Goal: Book appointment/travel/reservation

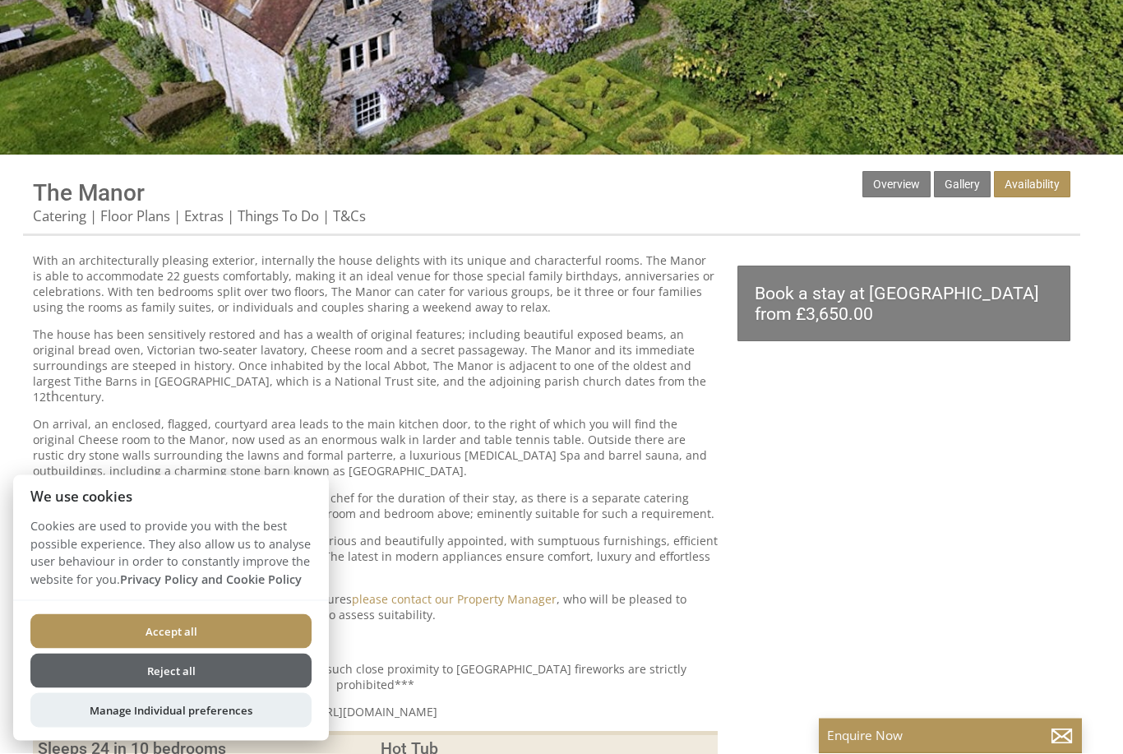
scroll to position [404, 0]
click at [150, 215] on link "Floor Plans" at bounding box center [135, 216] width 70 height 21
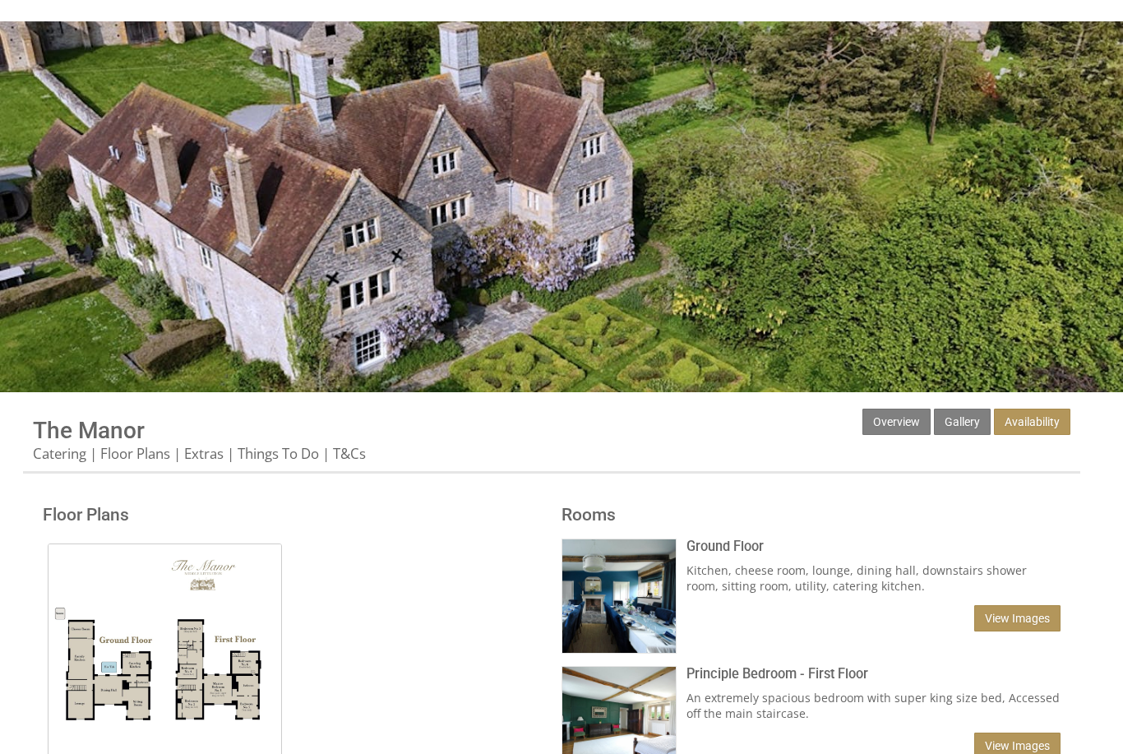
scroll to position [166, 0]
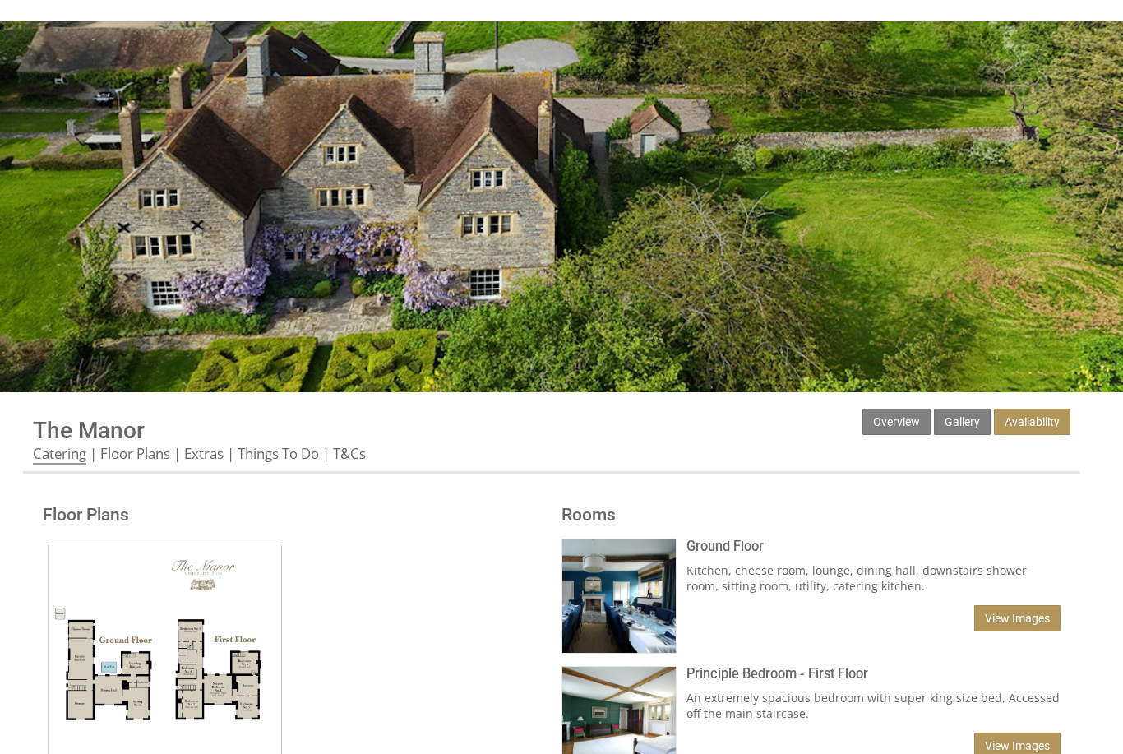
click at [72, 453] on link "Catering" at bounding box center [59, 454] width 53 height 21
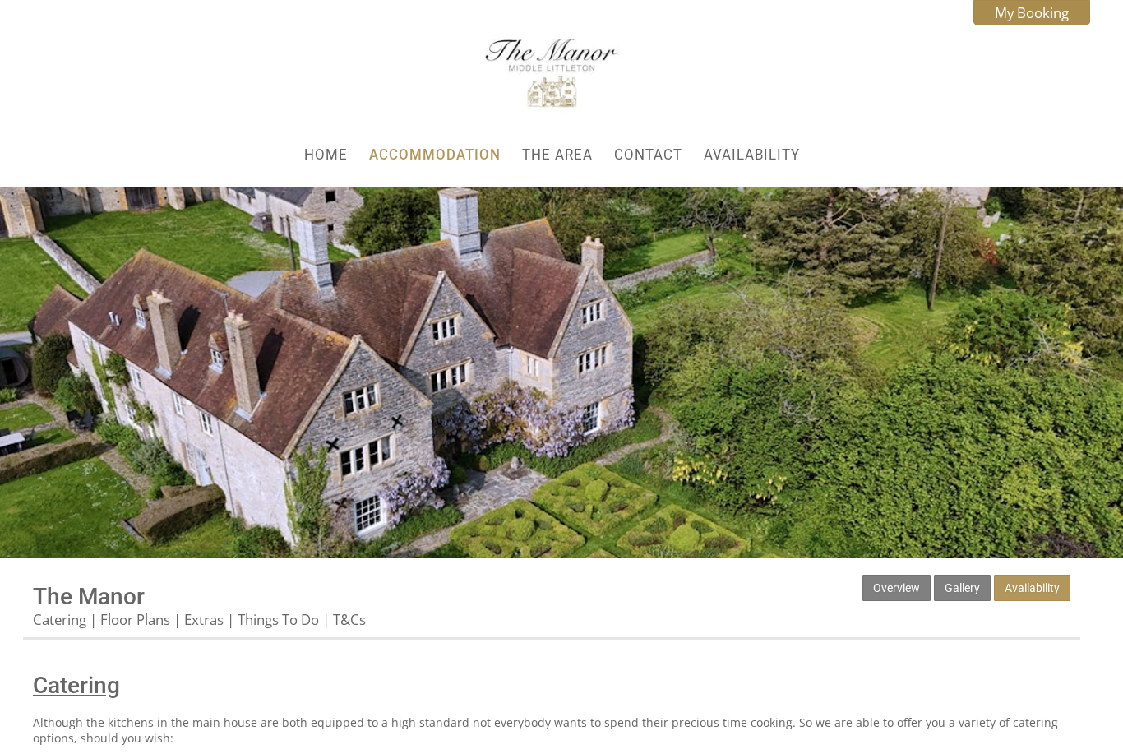
click at [574, 681] on h1 "Catering" at bounding box center [552, 685] width 1038 height 27
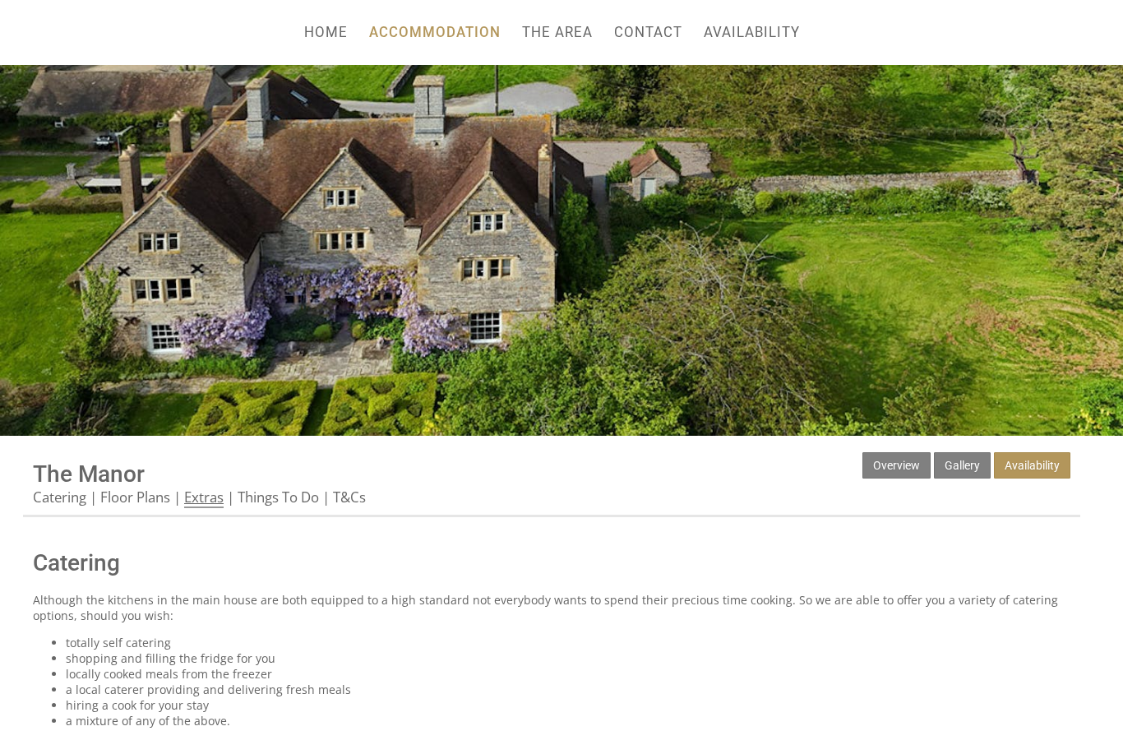
scroll to position [123, 0]
click at [206, 507] on link "Extras" at bounding box center [203, 498] width 39 height 21
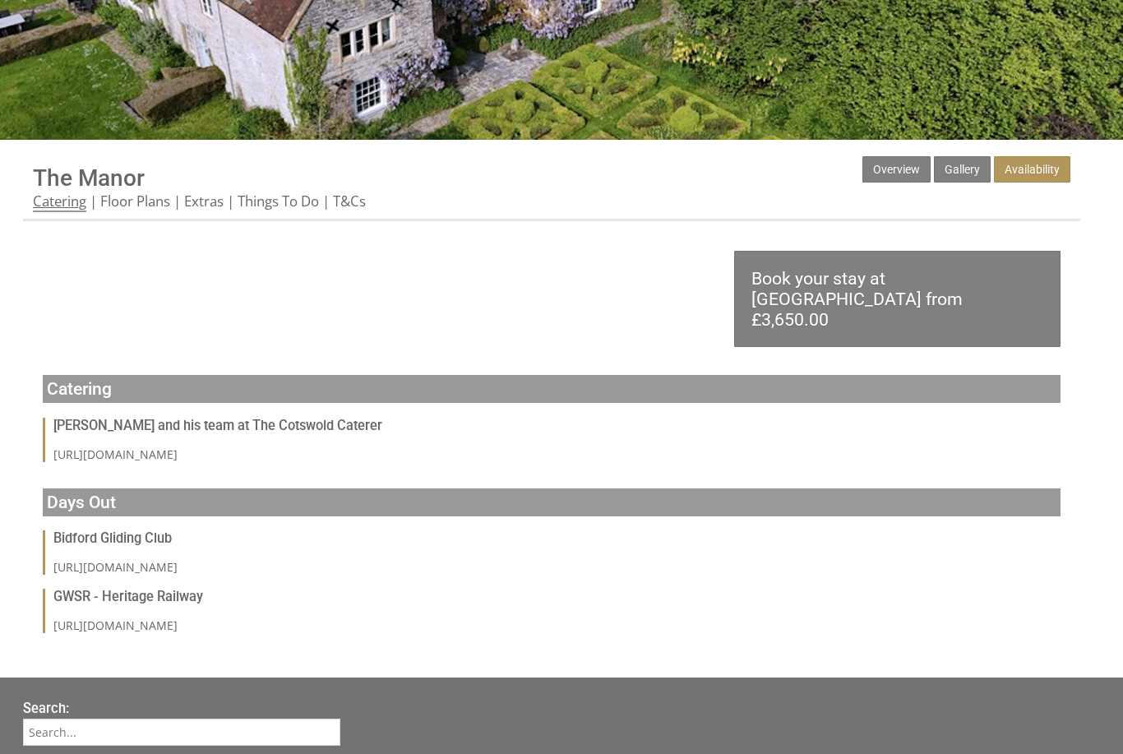
scroll to position [419, 0]
click at [62, 211] on link "Catering" at bounding box center [59, 202] width 53 height 21
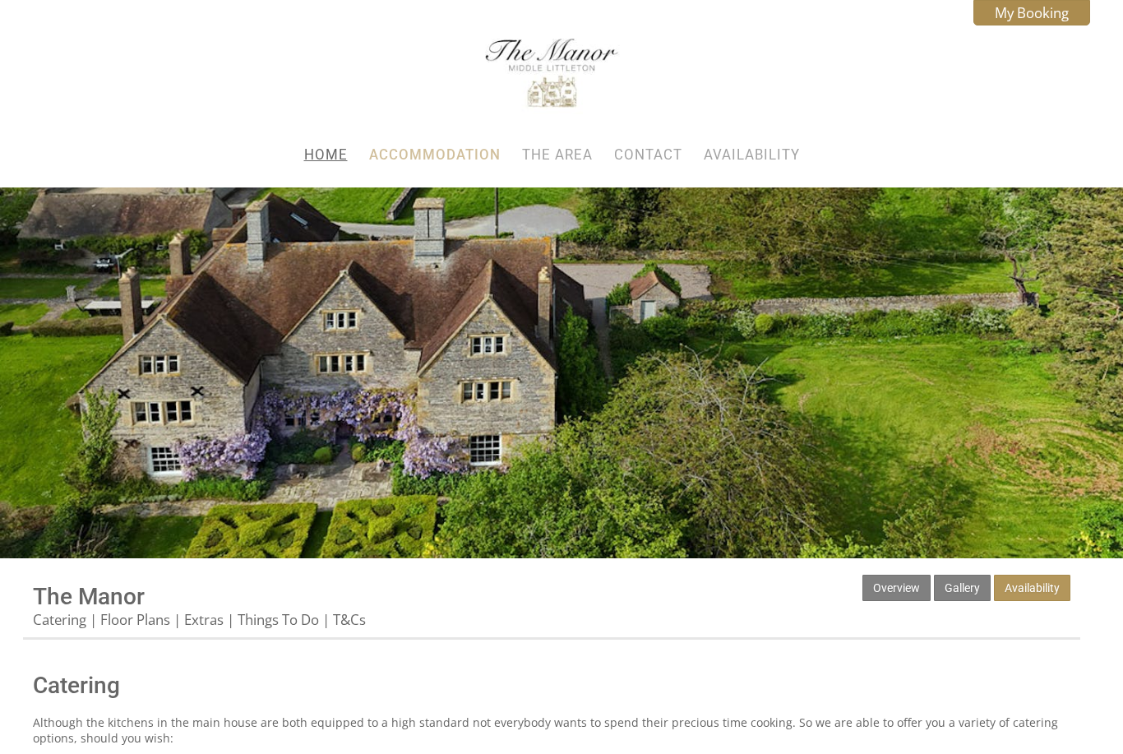
click at [334, 163] on link "Home" at bounding box center [326, 154] width 44 height 16
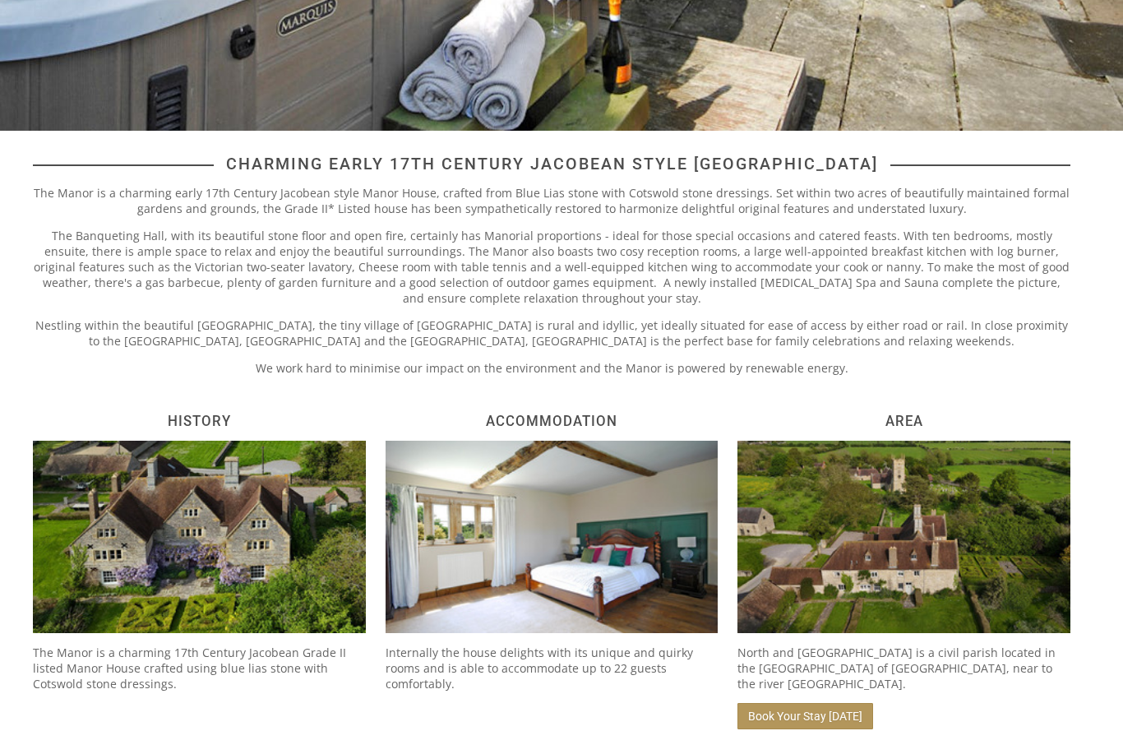
scroll to position [391, 0]
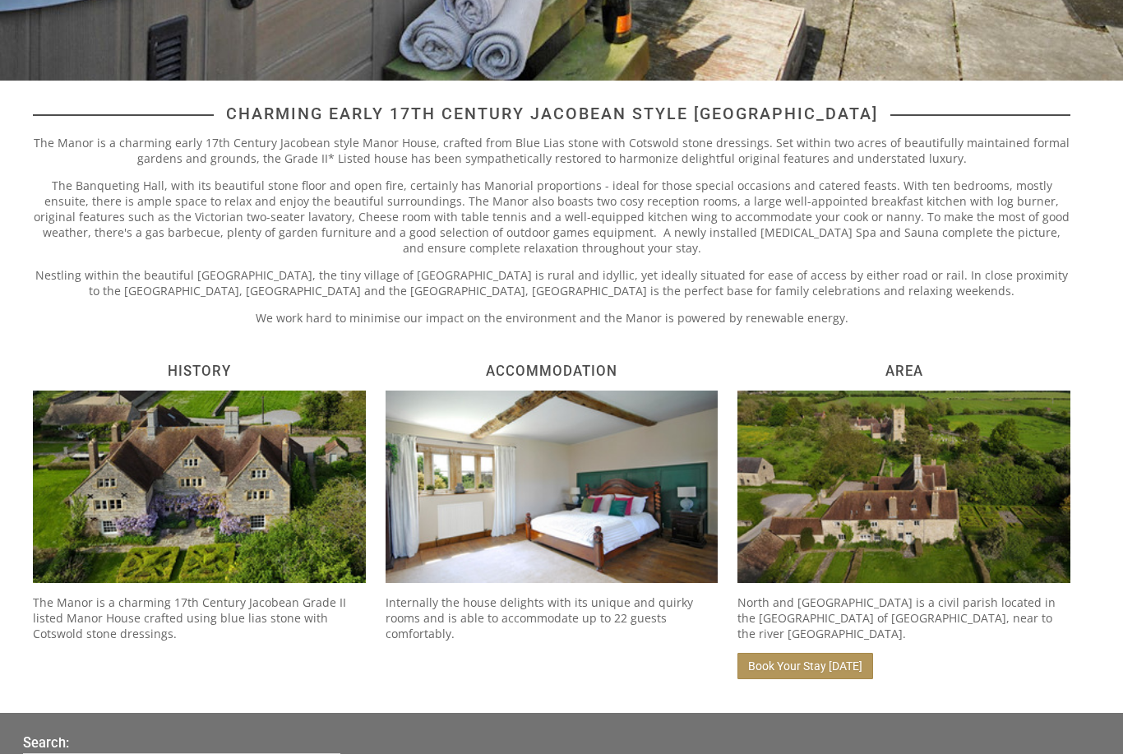
click at [599, 608] on p "Internally the house delights with its unique and quirky rooms and is able to a…" at bounding box center [552, 618] width 333 height 47
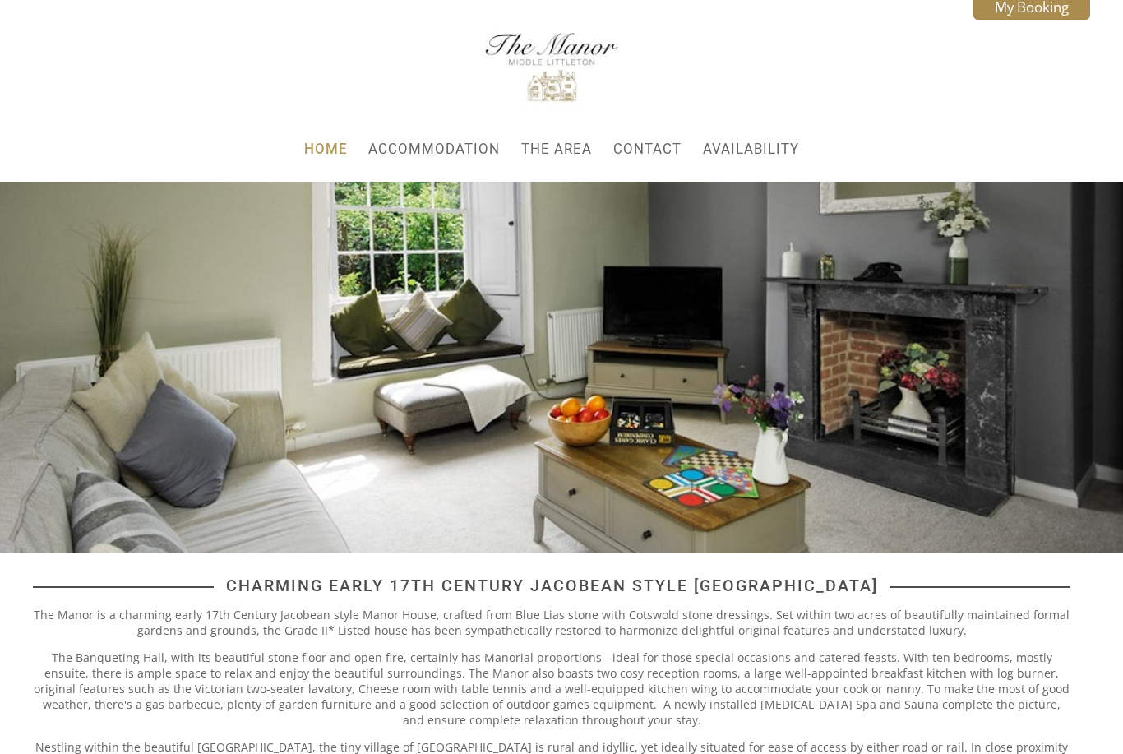
scroll to position [0, 0]
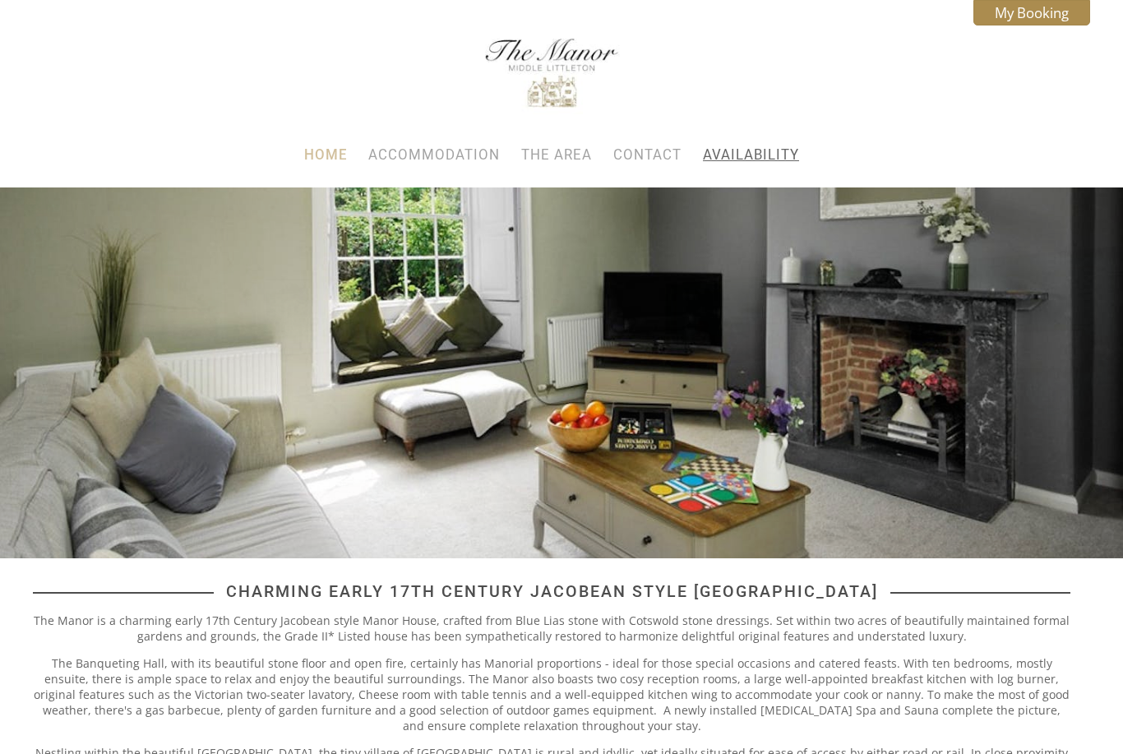
click at [753, 163] on link "Availability" at bounding box center [751, 154] width 96 height 16
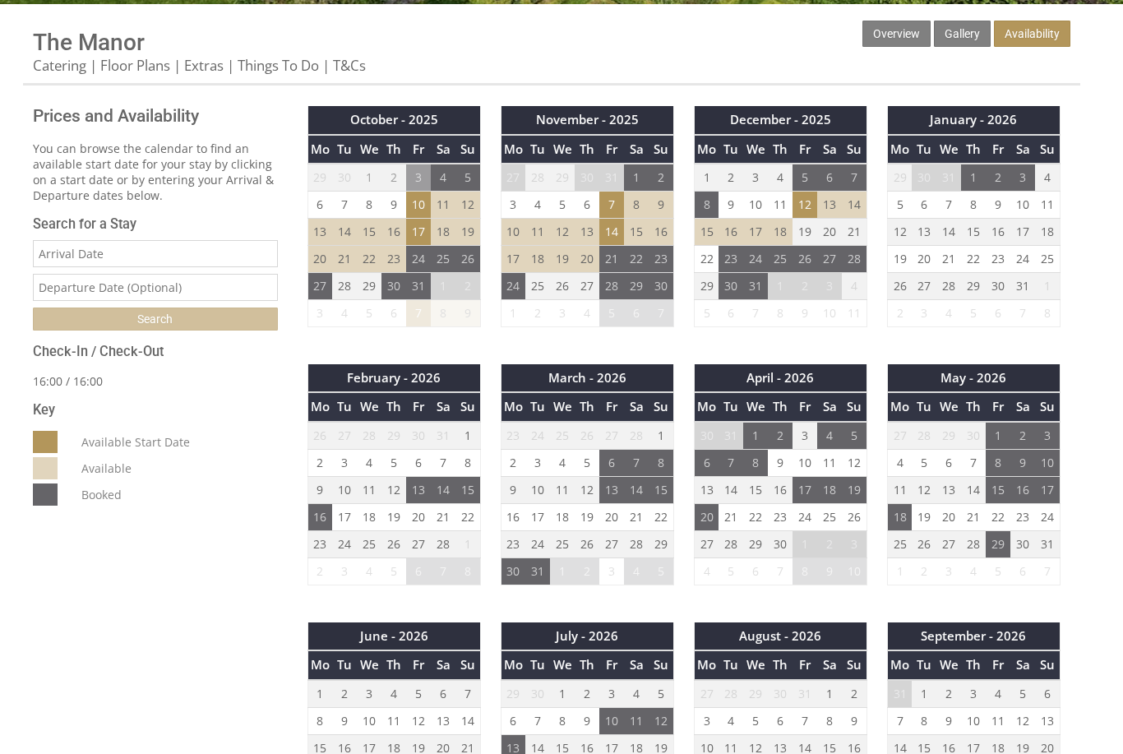
scroll to position [554, 0]
click at [999, 437] on td "1" at bounding box center [998, 437] width 25 height 28
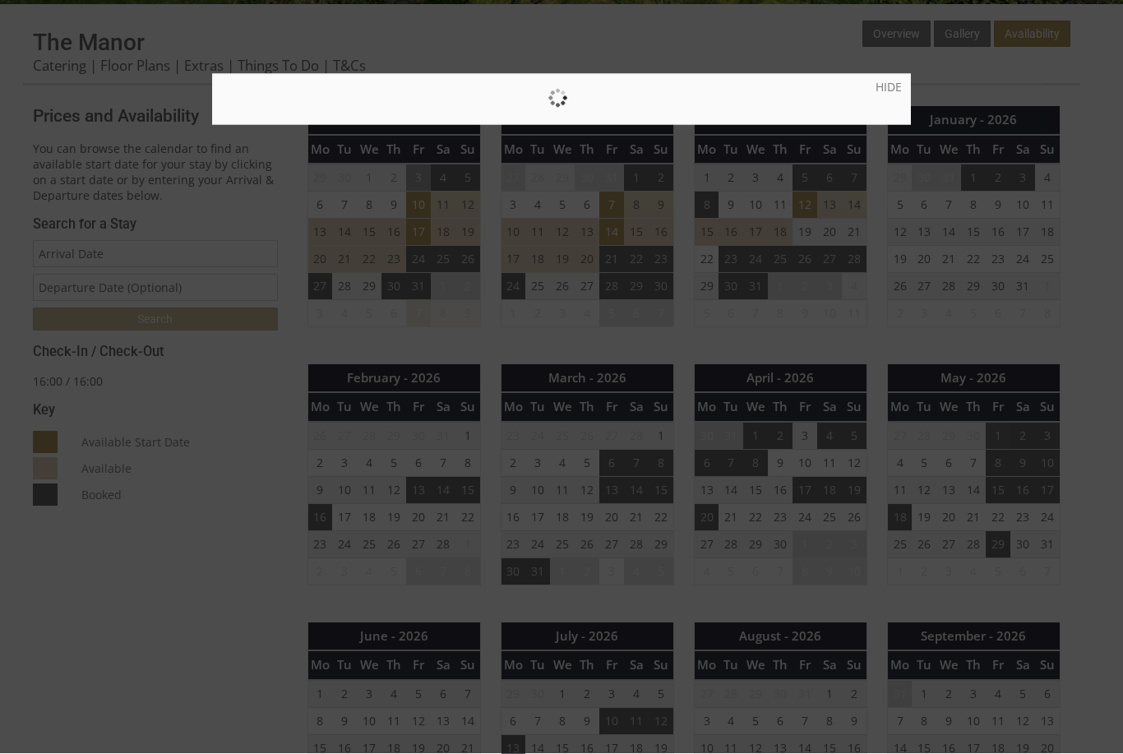
scroll to position [554, 0]
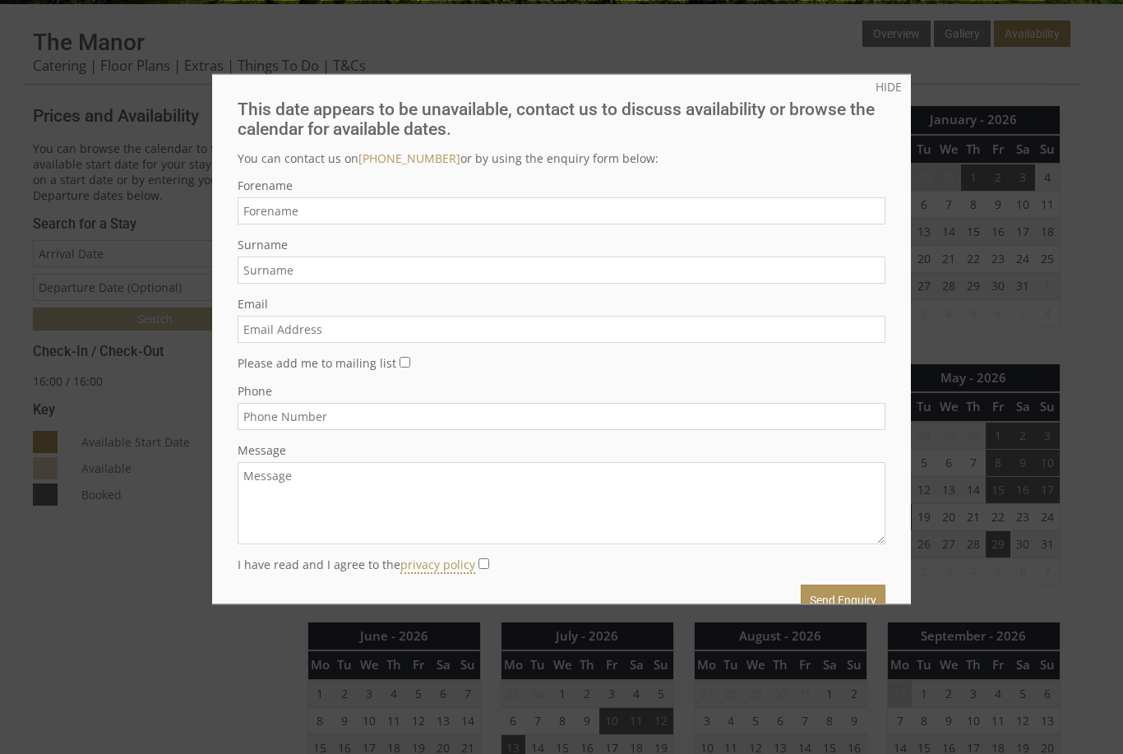
click at [1105, 528] on div at bounding box center [561, 377] width 1123 height 754
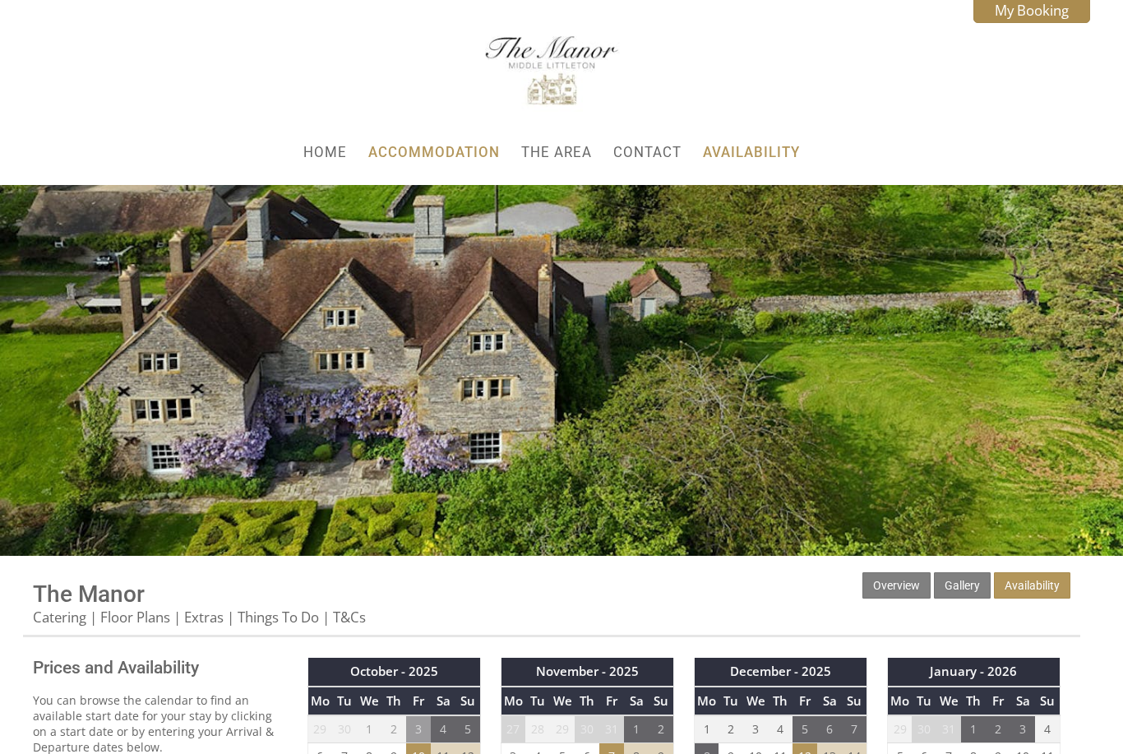
scroll to position [0, 0]
